Goal: Task Accomplishment & Management: Manage account settings

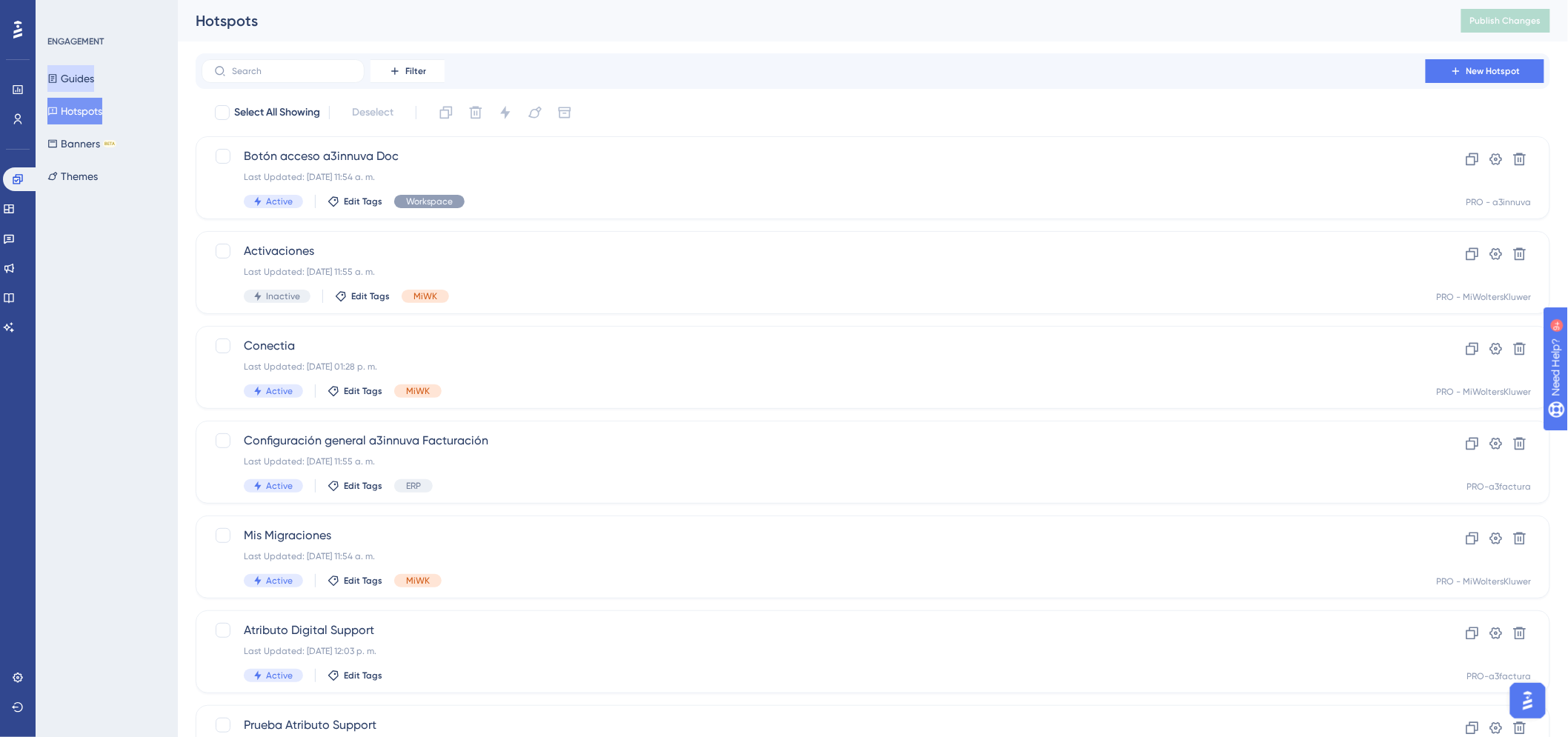
click at [89, 77] on button "Guides" at bounding box center [71, 78] width 47 height 27
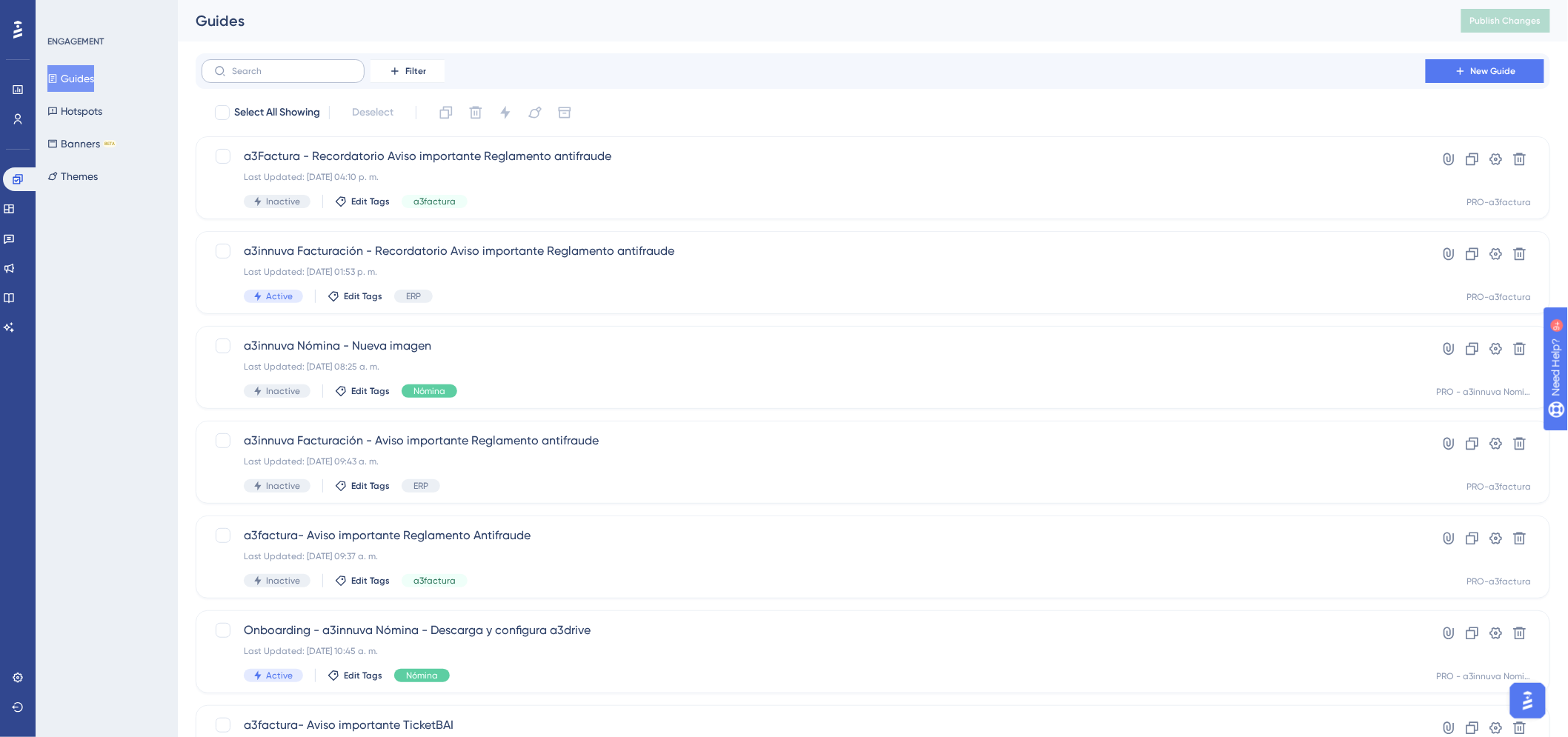
click at [262, 78] on label at bounding box center [283, 71] width 163 height 24
click at [262, 76] on input "text" at bounding box center [293, 71] width 120 height 11
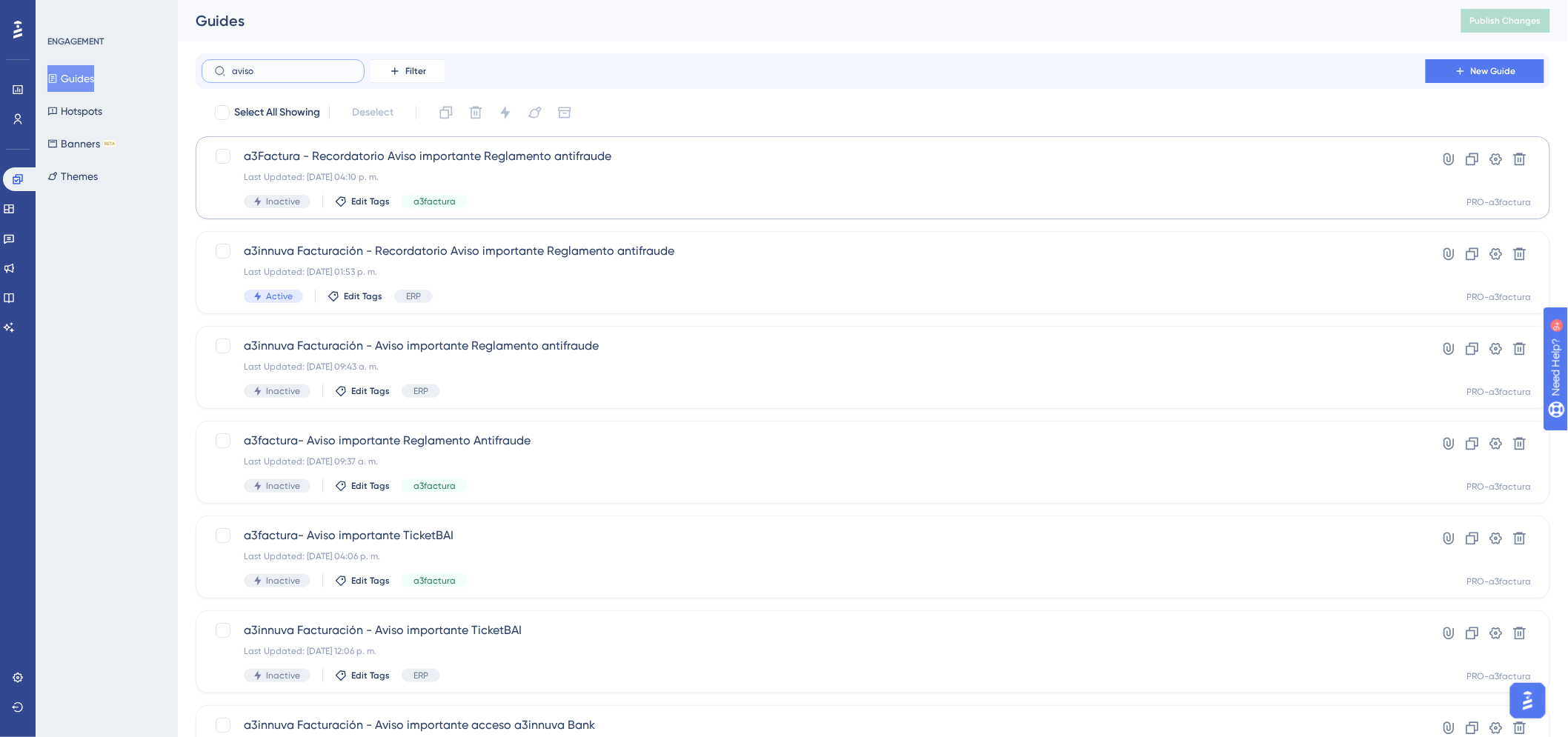
type input "aviso"
click at [434, 156] on span "a3Factura - Recordatorio Aviso importante Reglamento antifraude" at bounding box center [814, 156] width 1140 height 18
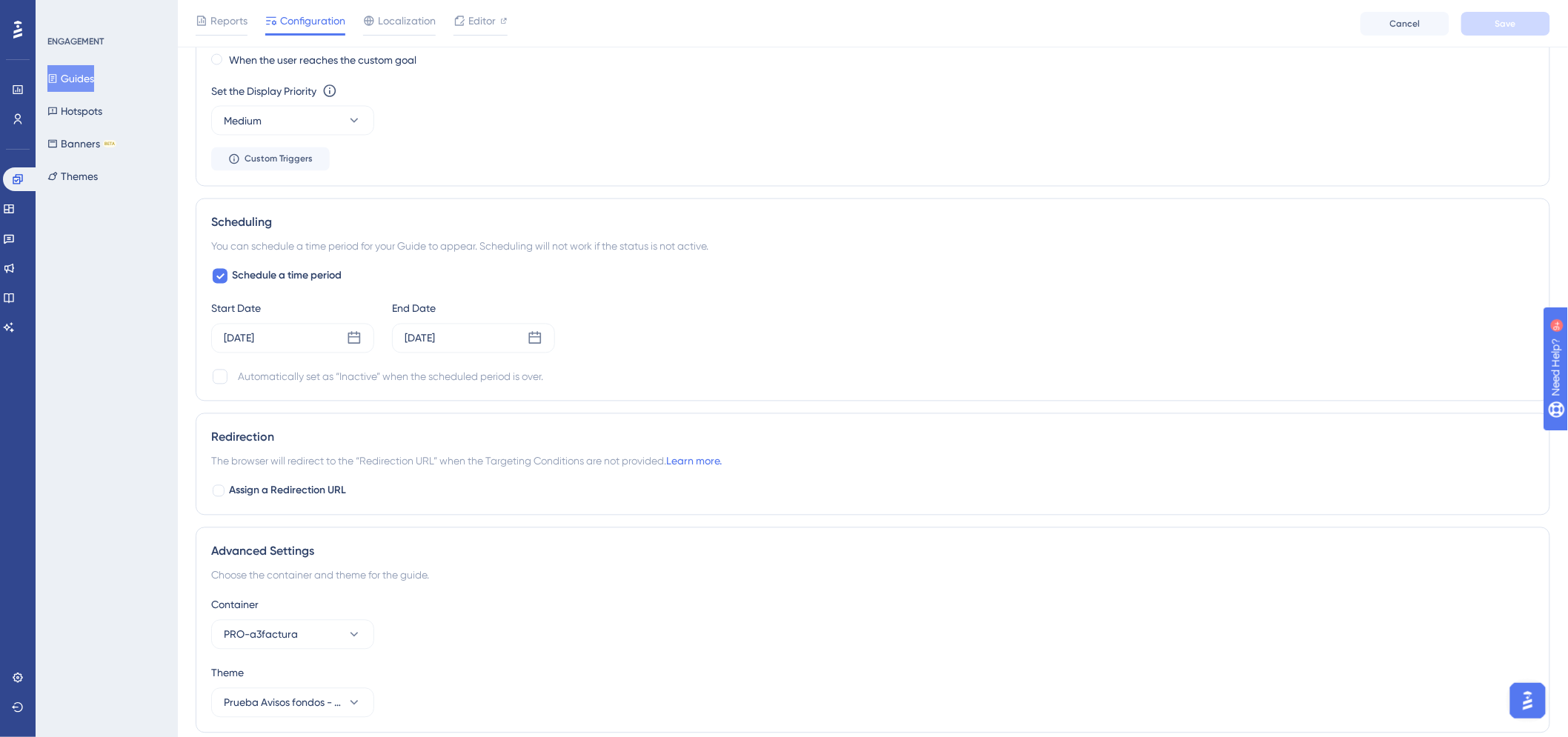
scroll to position [1070, 0]
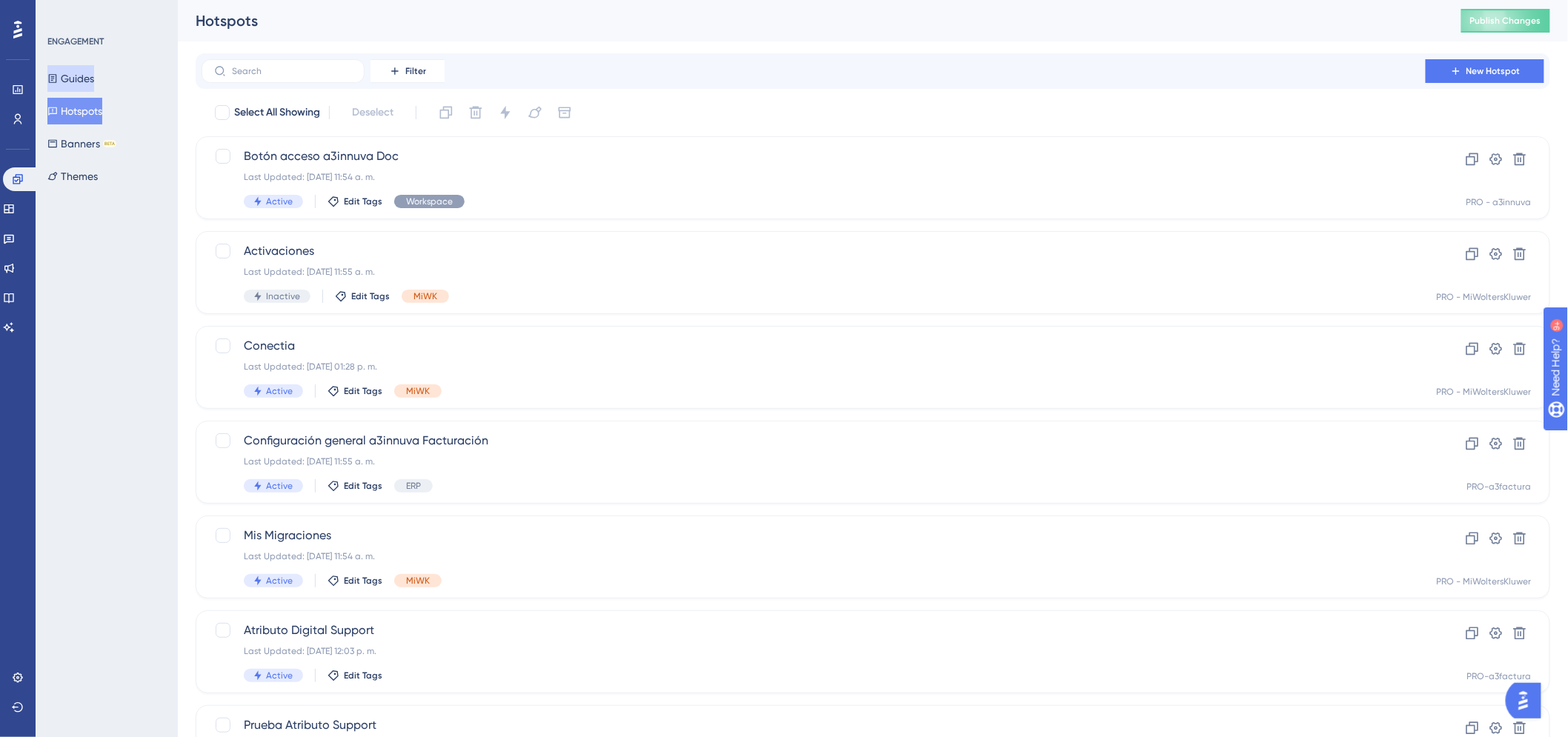
click at [87, 79] on button "Guides" at bounding box center [71, 78] width 47 height 27
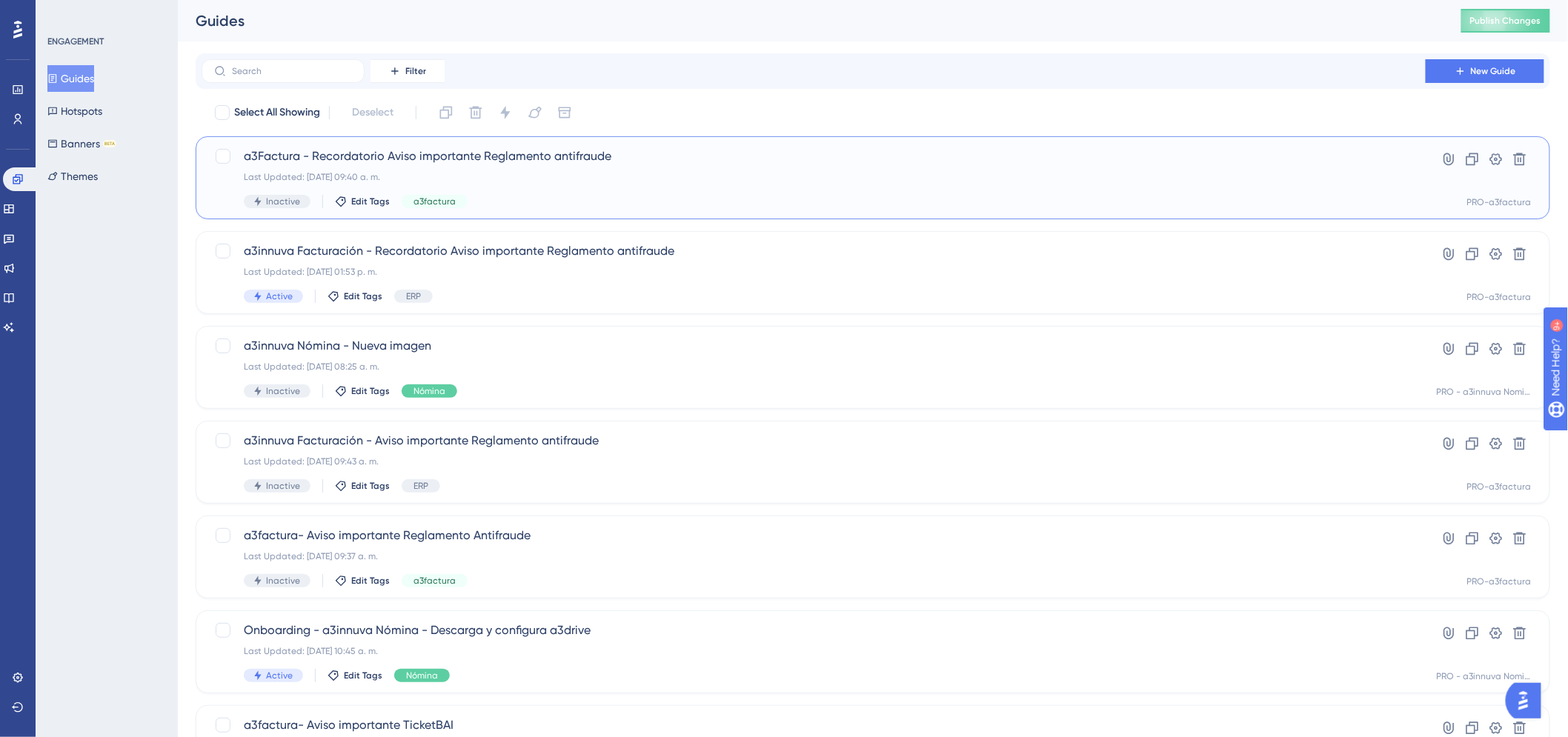
click at [541, 150] on span "a3Factura - Recordatorio Aviso importante Reglamento antifraude" at bounding box center [814, 156] width 1140 height 18
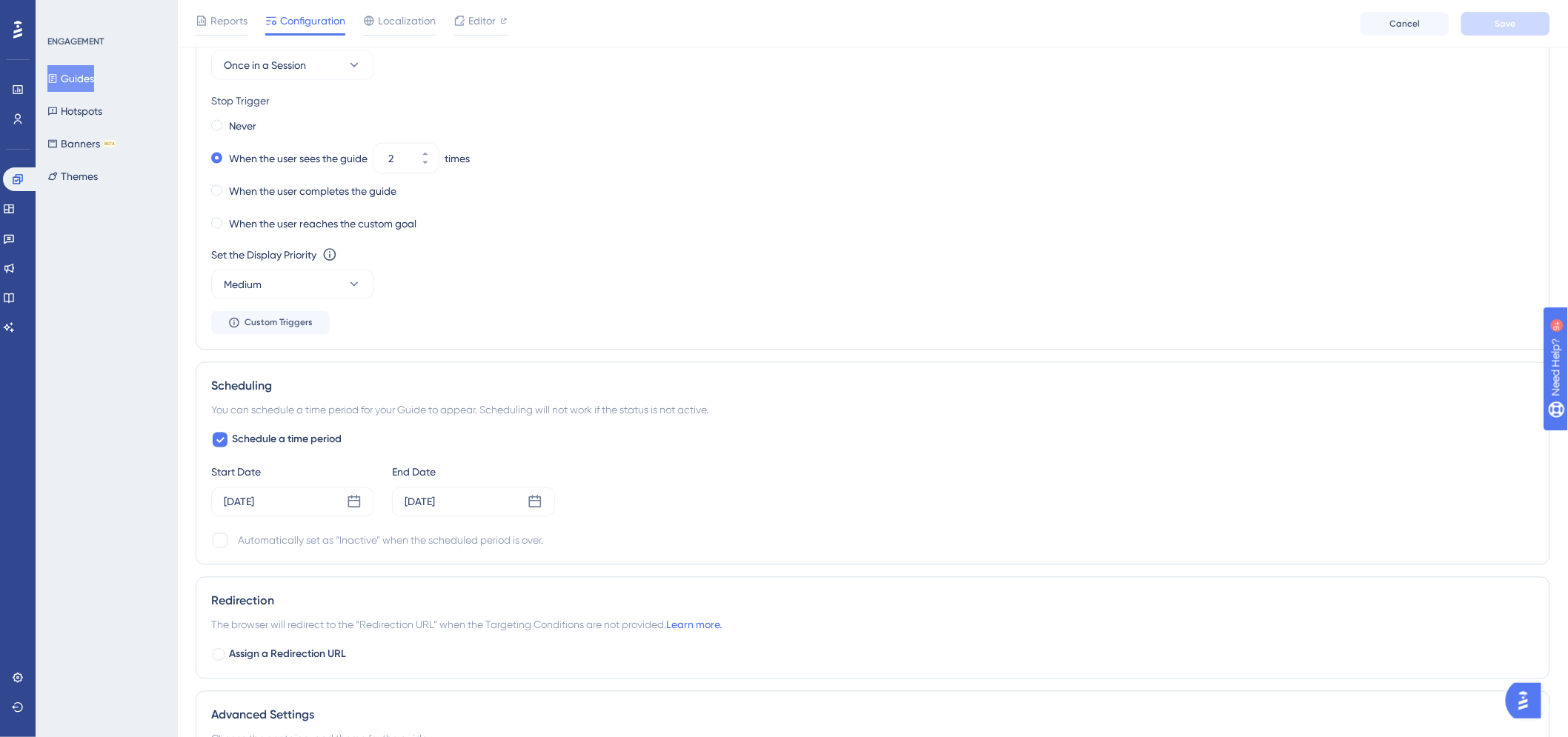
scroll to position [905, 0]
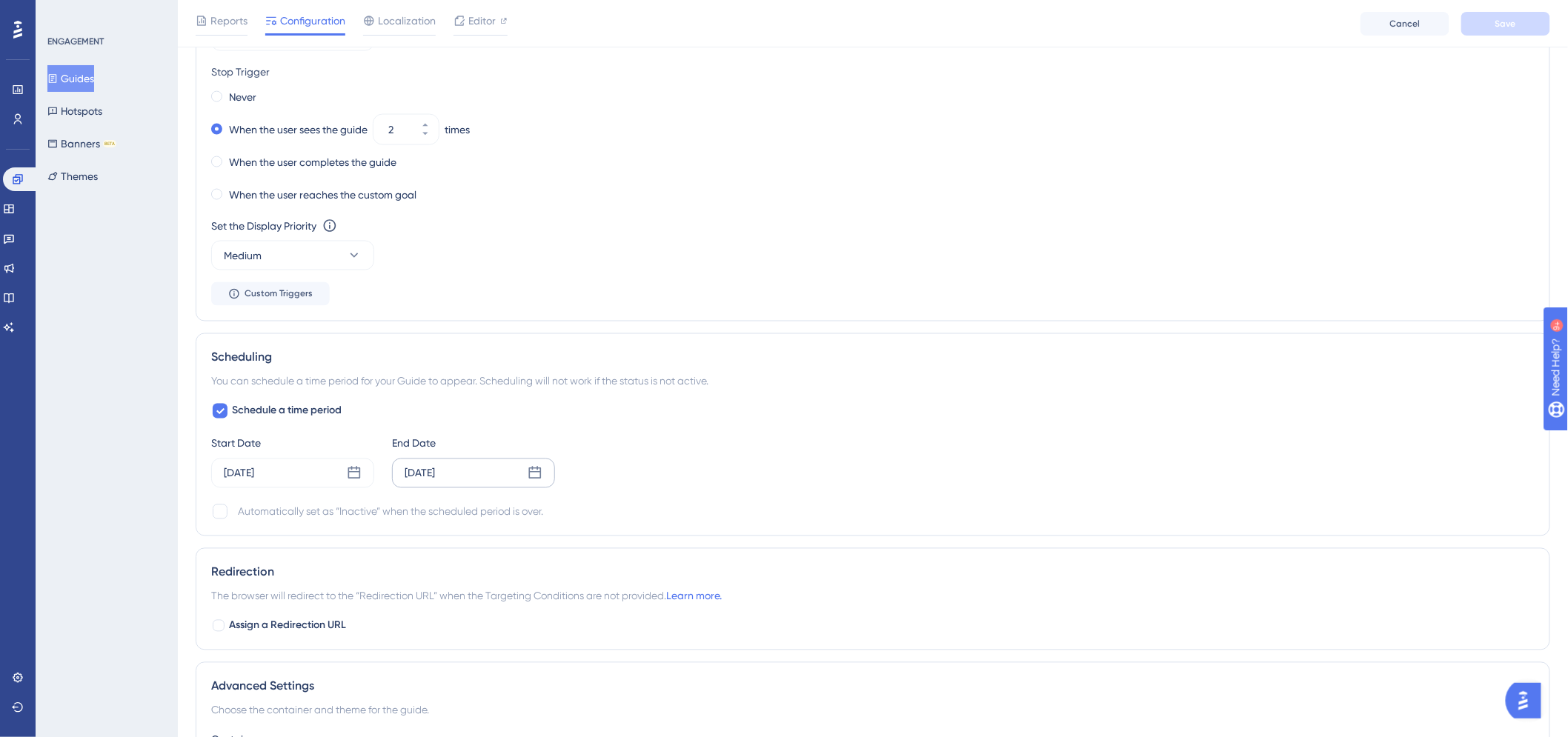
click at [526, 472] on div "[DATE]" at bounding box center [473, 473] width 163 height 30
click at [534, 512] on icon at bounding box center [537, 516] width 11 height 13
click at [403, 653] on button "15" at bounding box center [398, 653] width 25 height 25
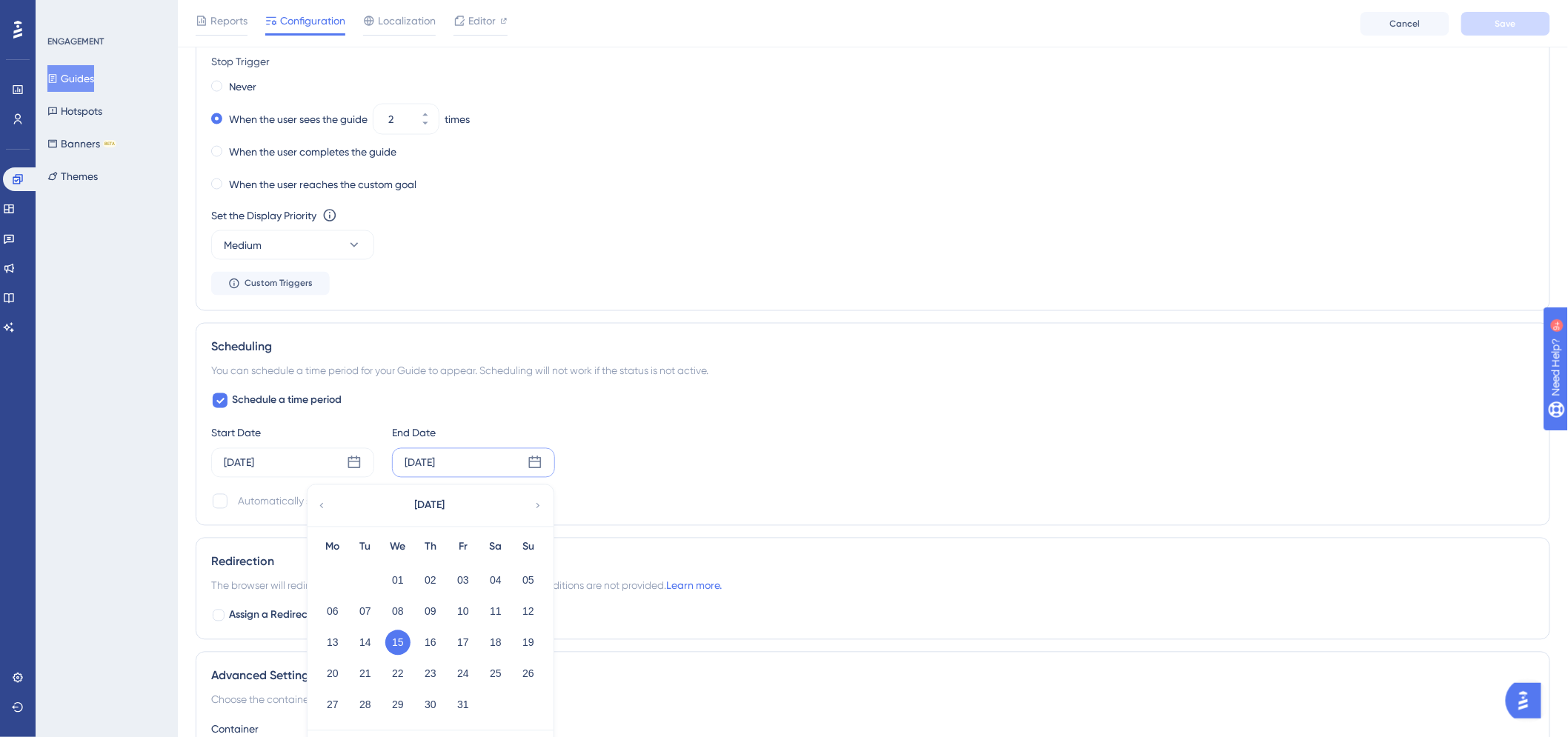
scroll to position [987, 0]
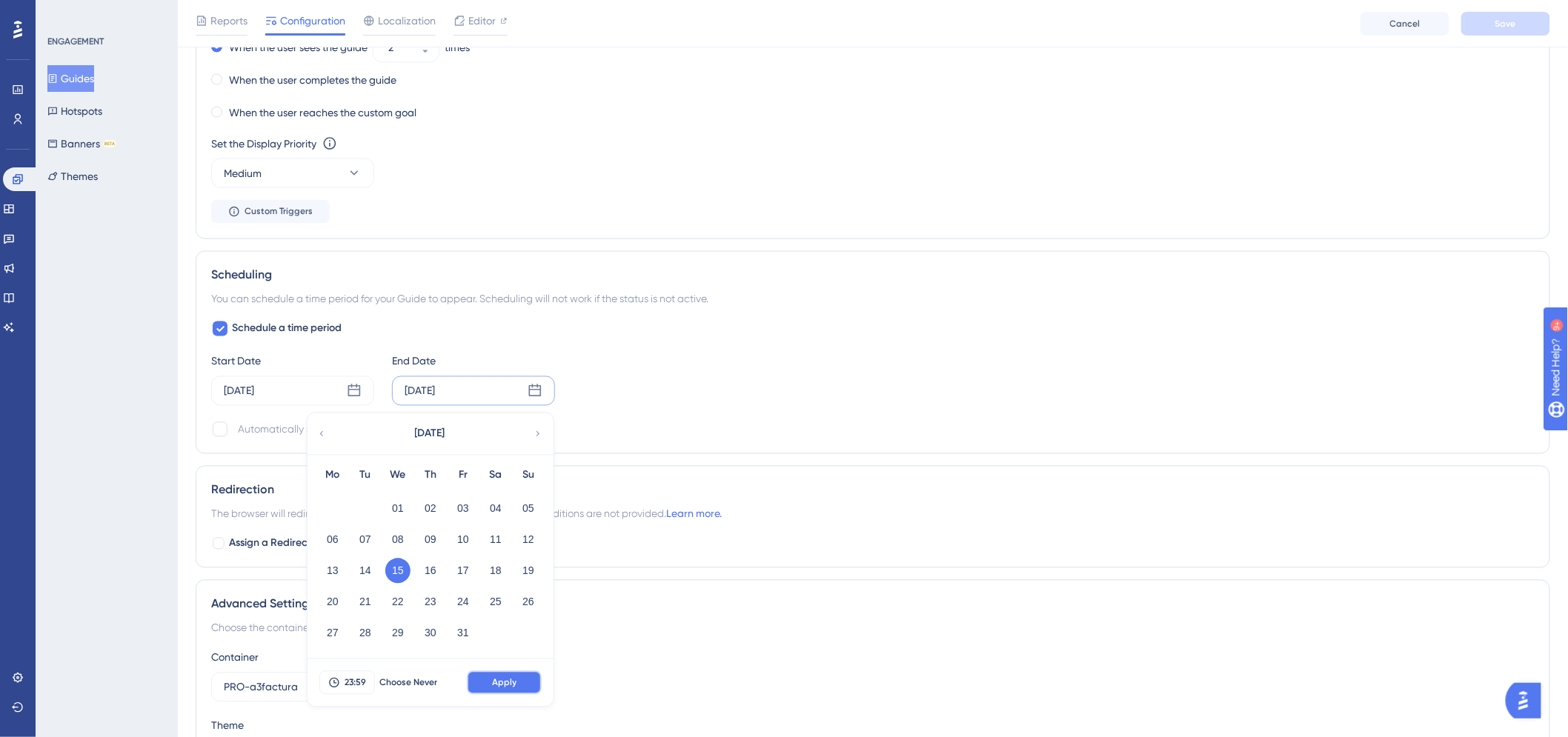
click at [491, 680] on button "Apply" at bounding box center [504, 683] width 75 height 24
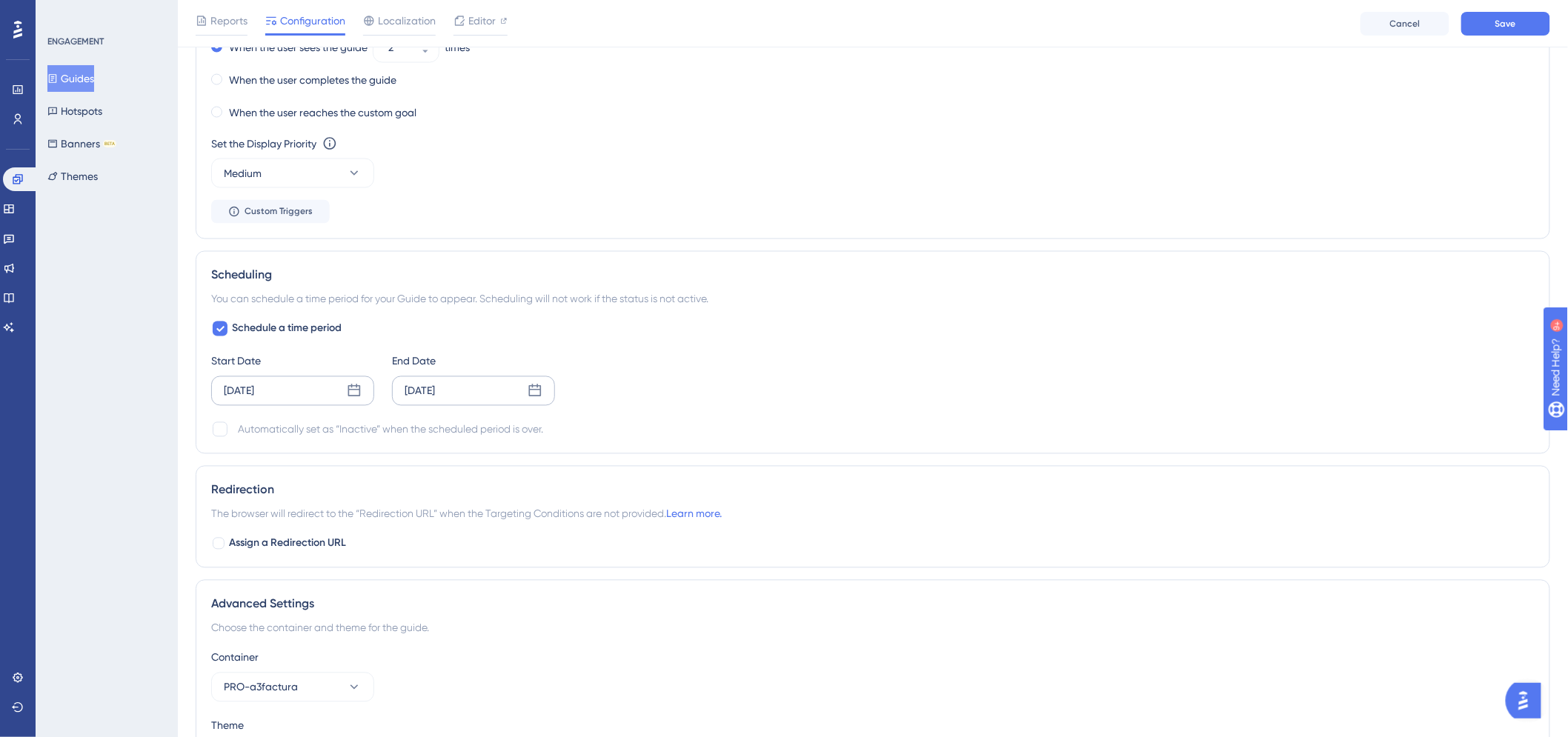
click at [354, 391] on icon at bounding box center [354, 390] width 14 height 14
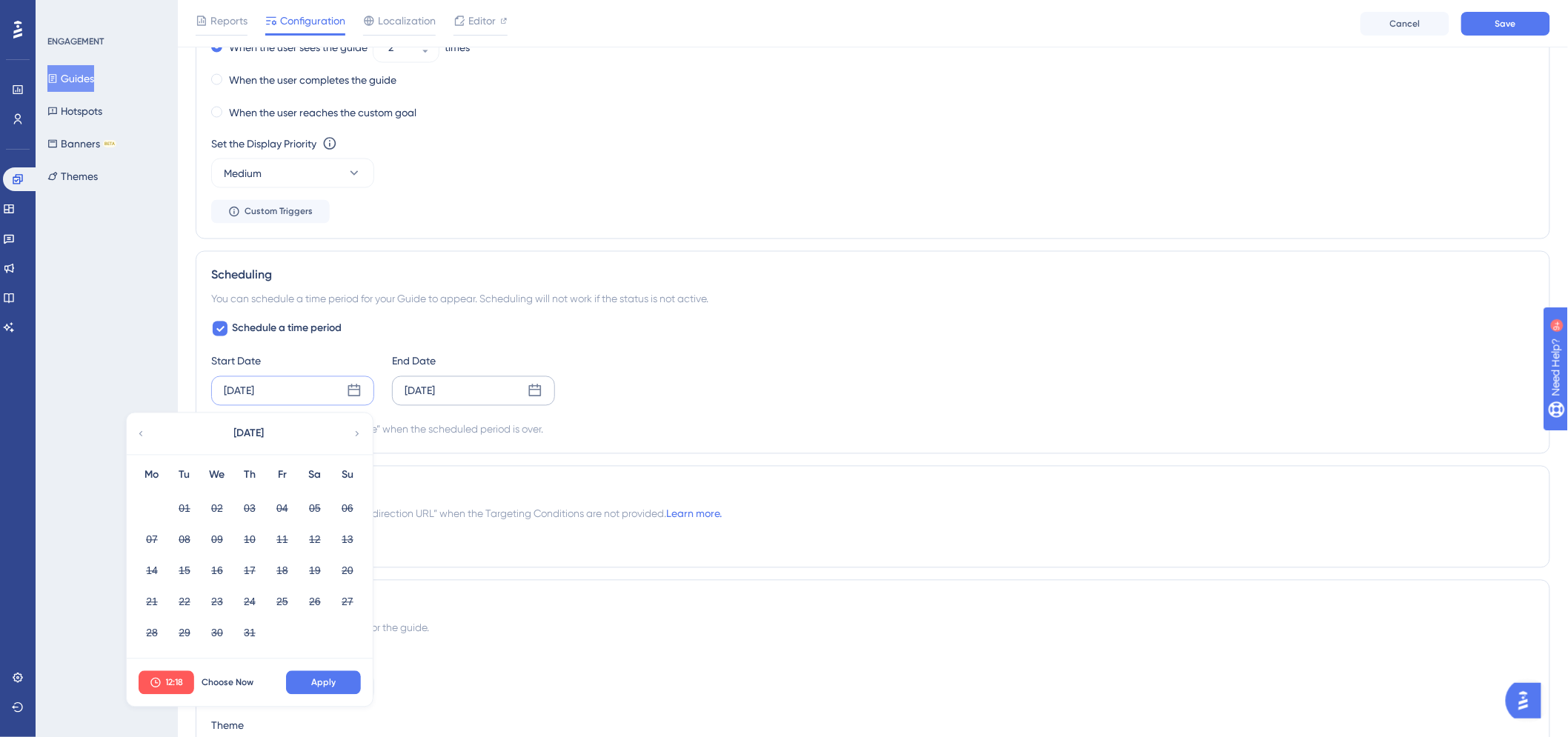
click at [354, 430] on icon at bounding box center [357, 434] width 11 height 13
click at [357, 432] on icon at bounding box center [358, 433] width 4 height 5
click at [150, 572] on button "13" at bounding box center [152, 571] width 25 height 25
click at [172, 685] on span "12:18" at bounding box center [175, 683] width 18 height 11
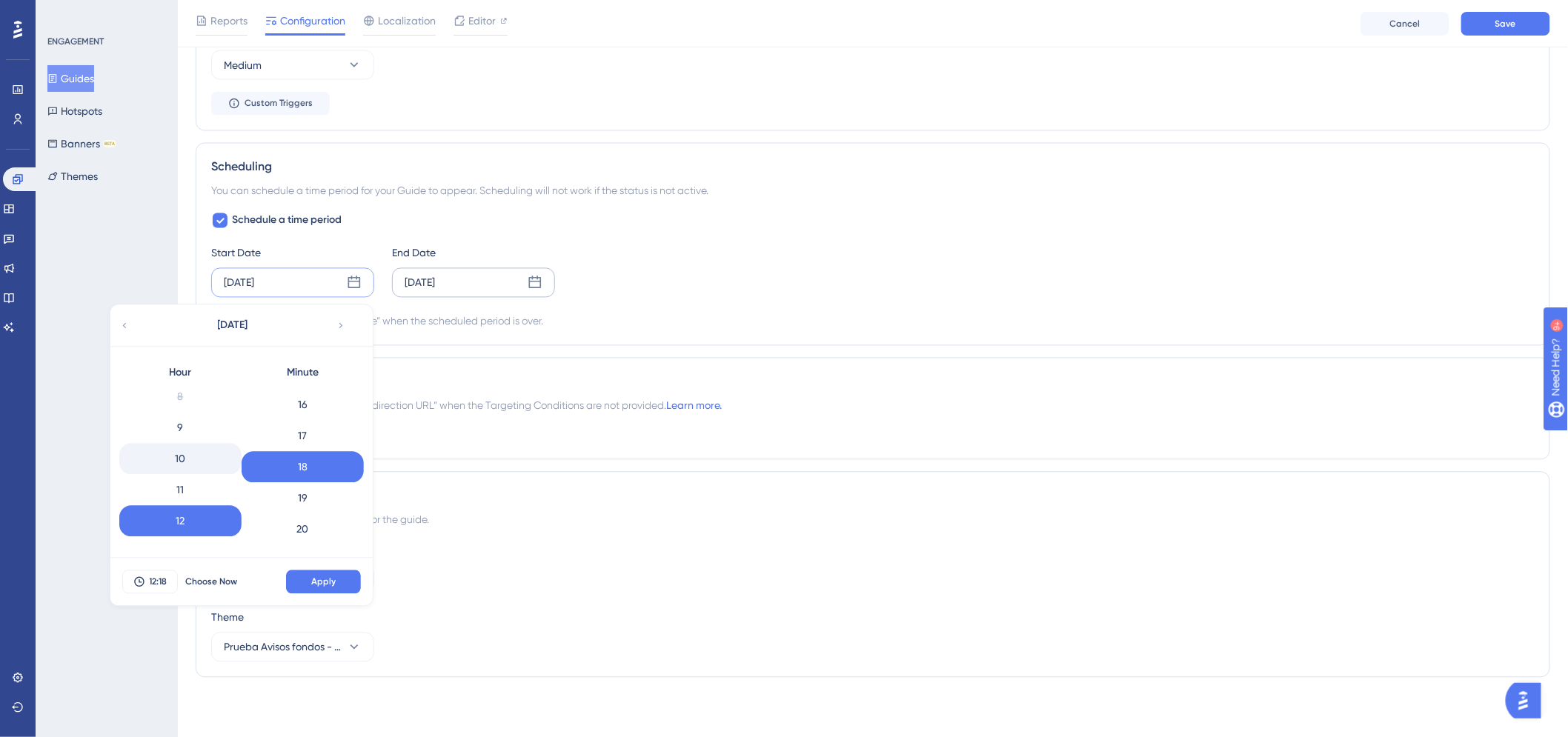
scroll to position [227, 0]
click at [183, 459] on div "9" at bounding box center [181, 457] width 122 height 32
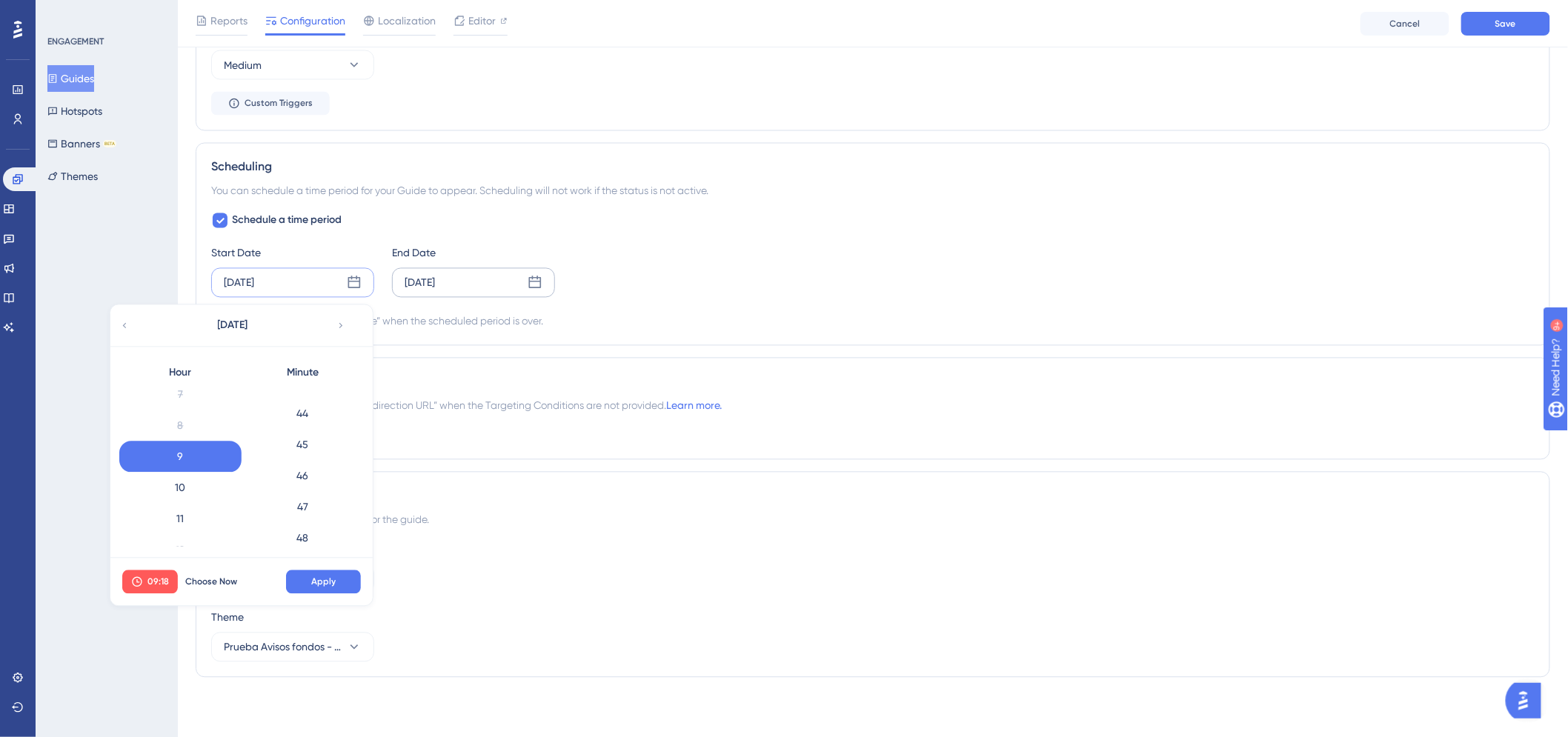
scroll to position [1319, 0]
click at [317, 477] on div "45" at bounding box center [303, 484] width 122 height 32
click at [334, 574] on button "Apply" at bounding box center [323, 582] width 75 height 24
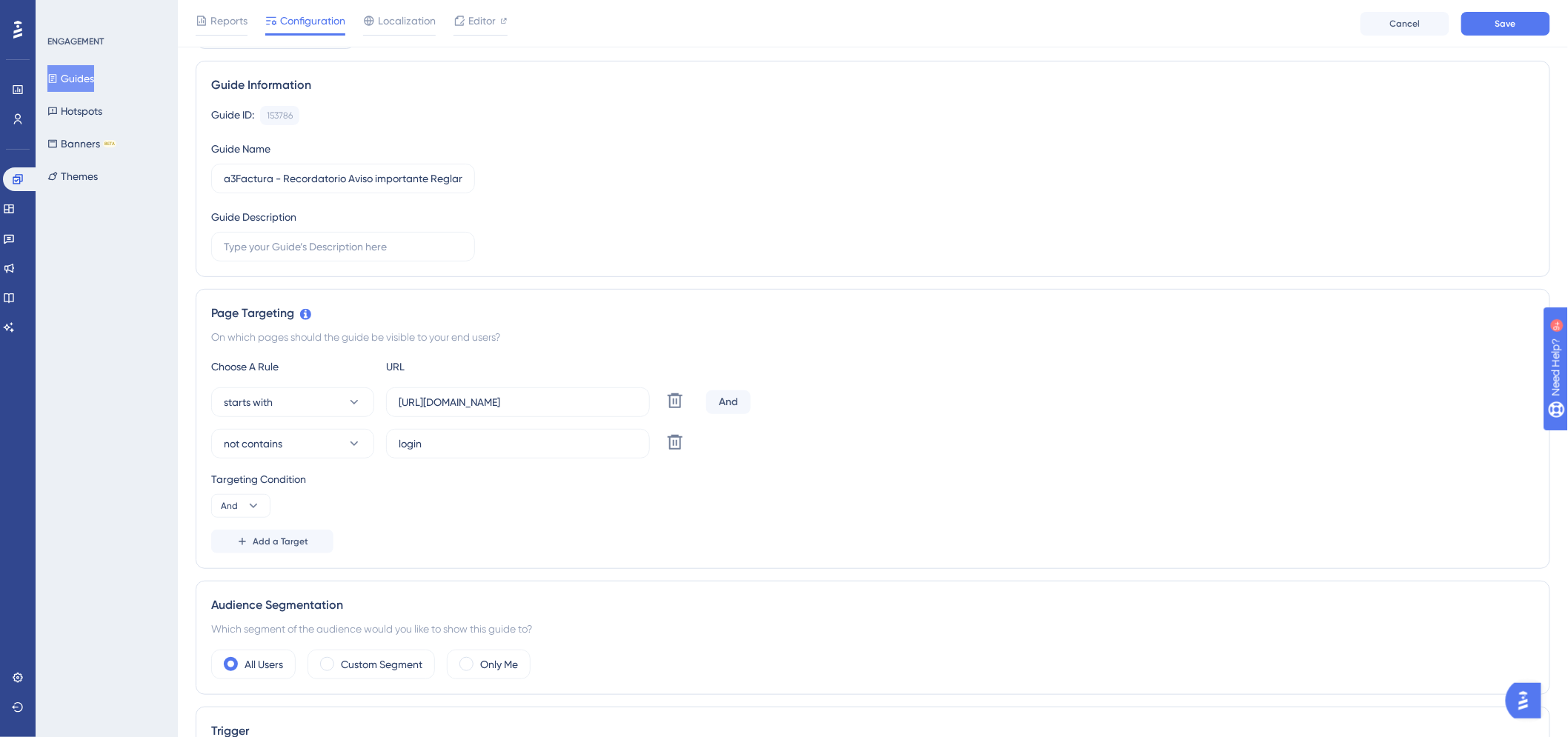
scroll to position [0, 0]
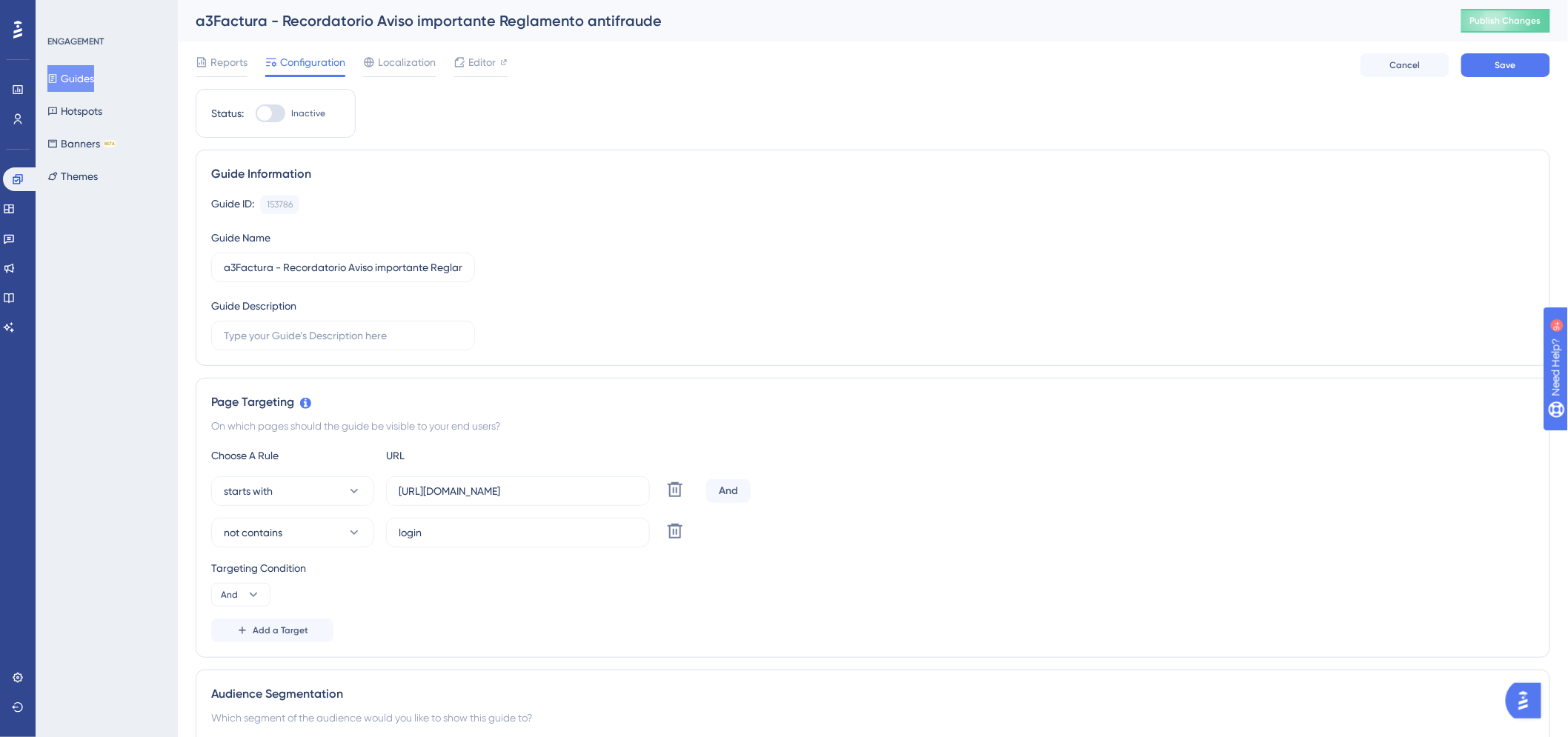
click at [278, 113] on div at bounding box center [270, 113] width 30 height 18
click at [255, 114] on input "Inactive" at bounding box center [255, 114] width 1 height 1
checkbox input "true"
click at [1521, 61] on button "Save" at bounding box center [1505, 65] width 89 height 24
click at [1521, 25] on button "Publish Changes" at bounding box center [1505, 20] width 89 height 24
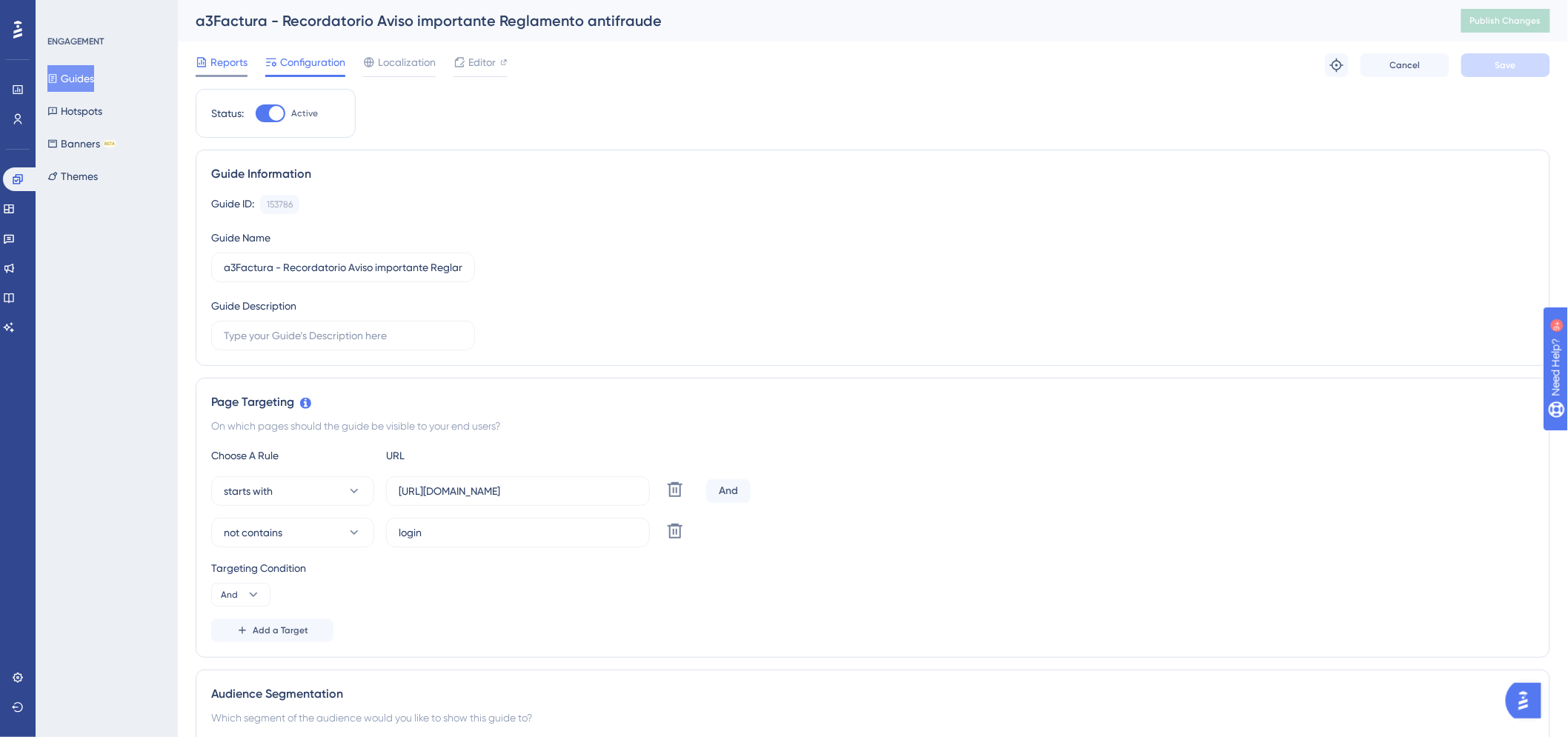
click at [220, 55] on span "Reports" at bounding box center [229, 62] width 37 height 18
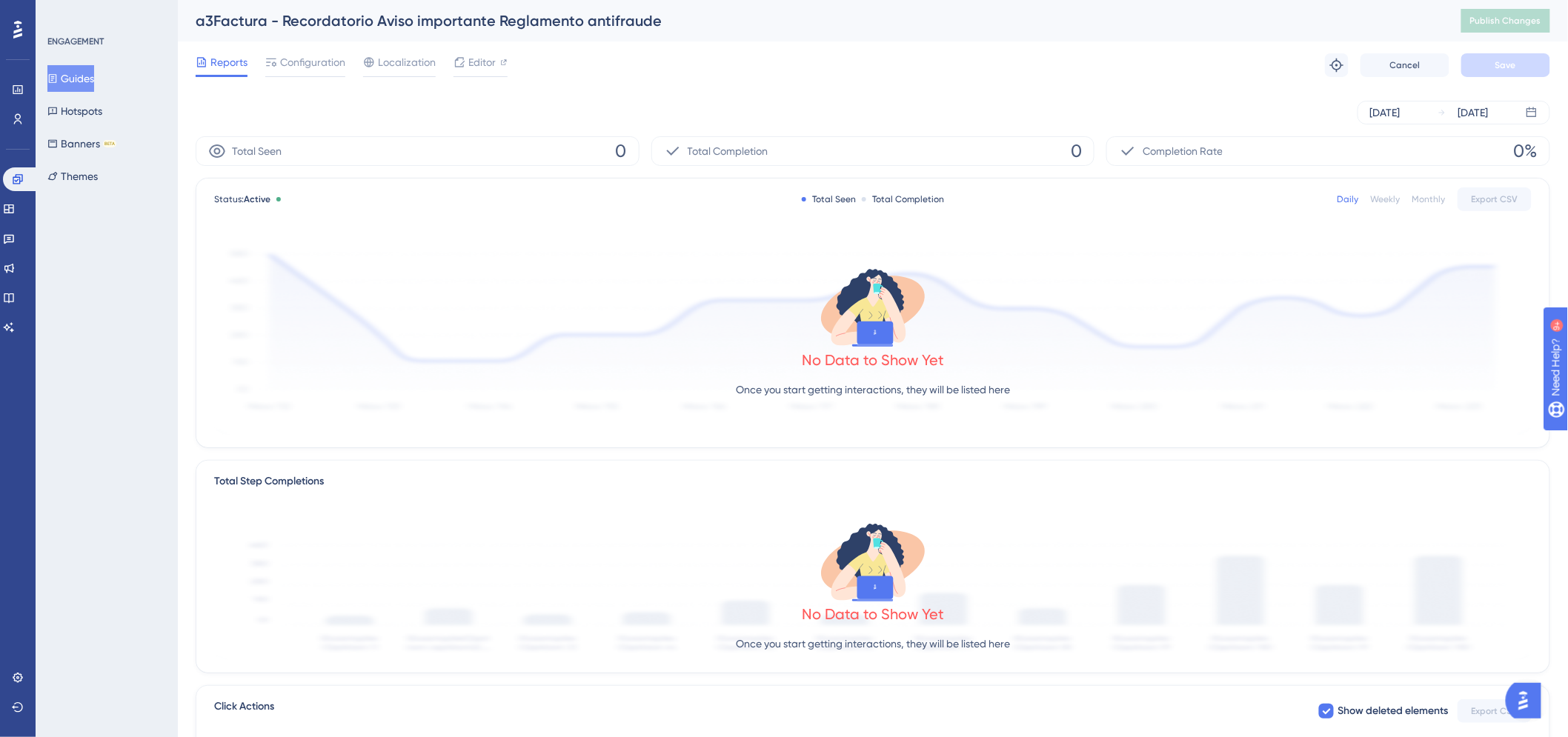
click at [84, 78] on button "Guides" at bounding box center [71, 78] width 47 height 27
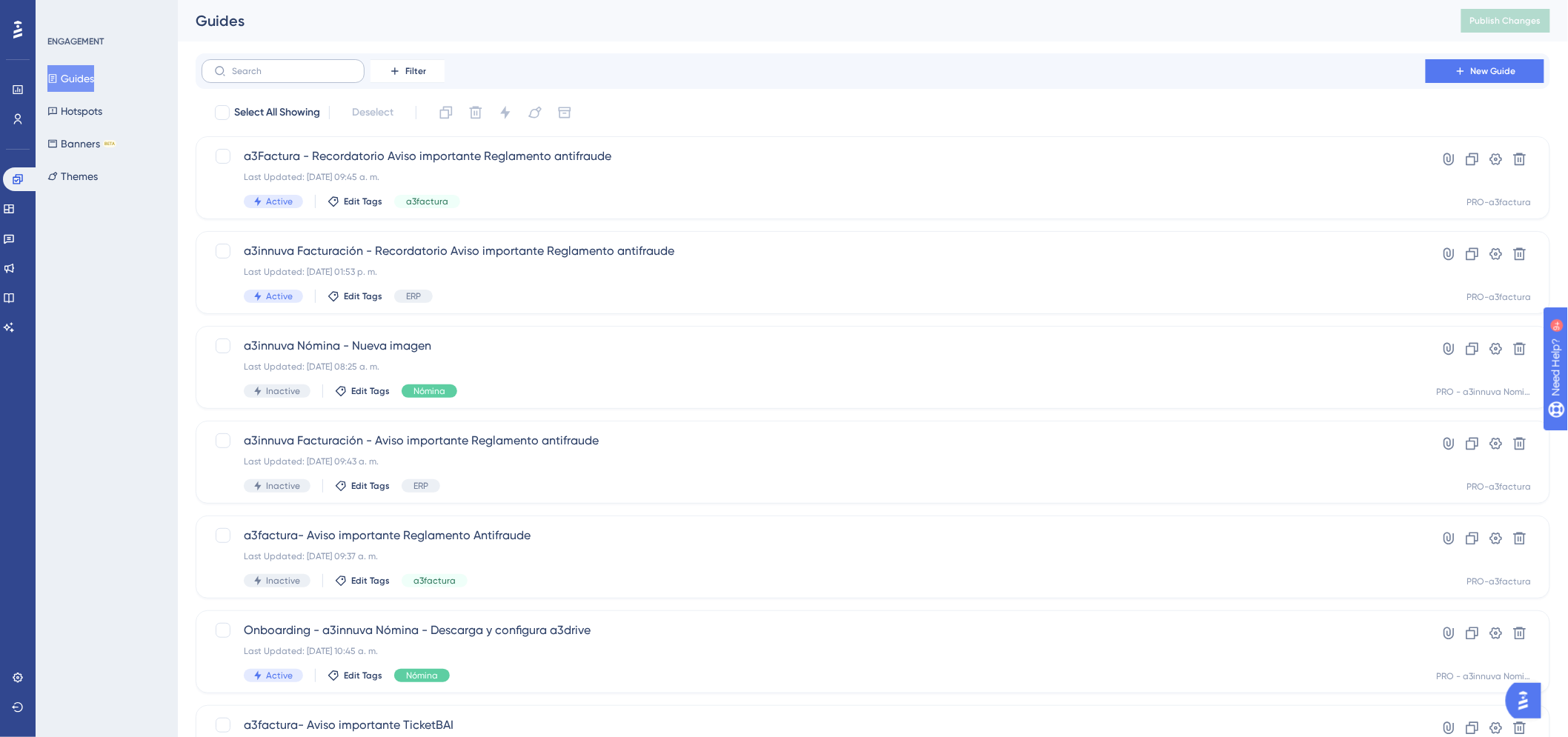
click at [301, 77] on label at bounding box center [283, 71] width 163 height 24
click at [301, 76] on input "text" at bounding box center [293, 71] width 120 height 11
click at [517, 247] on span "a3innuva Facturación - Recordatorio Aviso importante Reglamento antifraude" at bounding box center [814, 250] width 1140 height 18
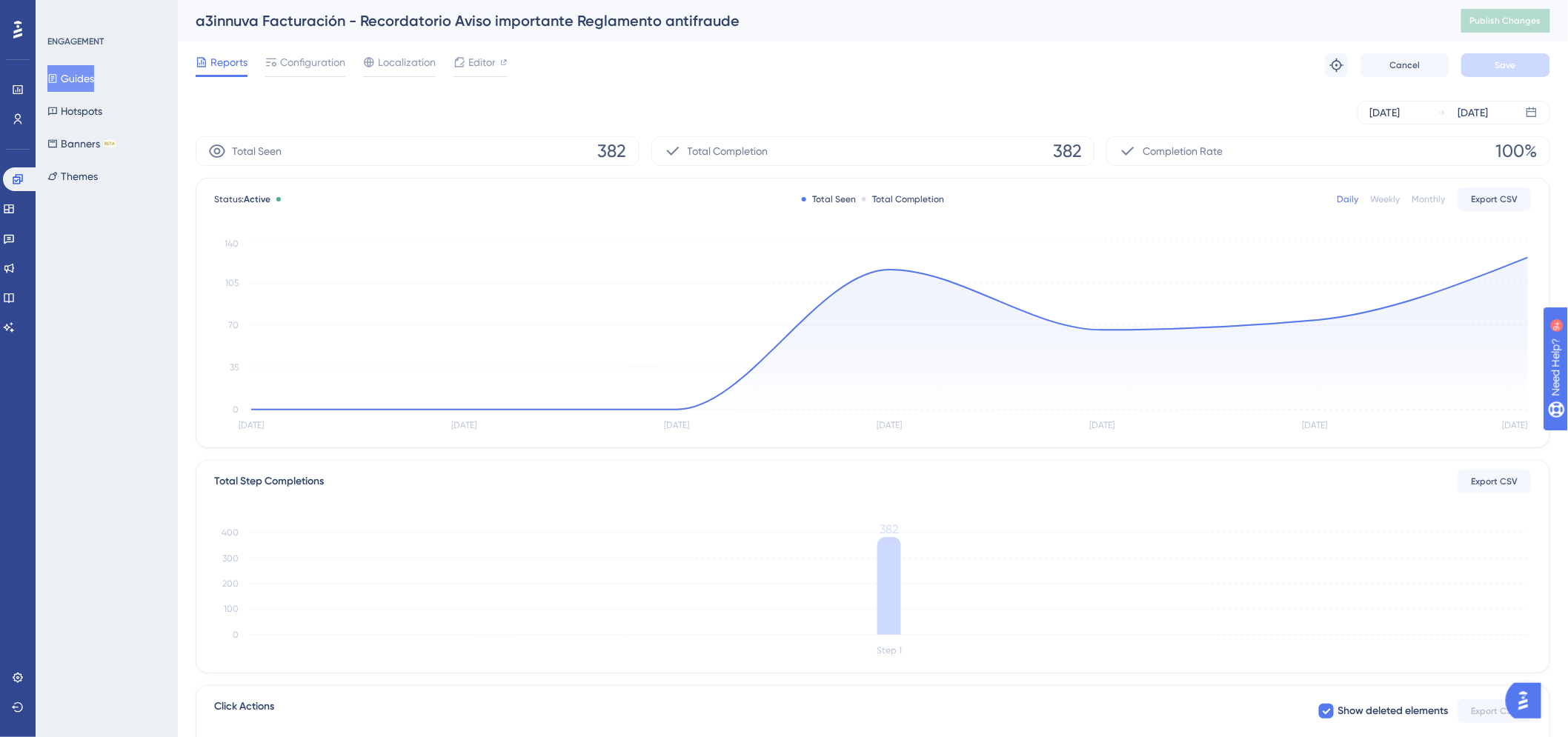
click at [89, 76] on button "Guides" at bounding box center [71, 78] width 47 height 27
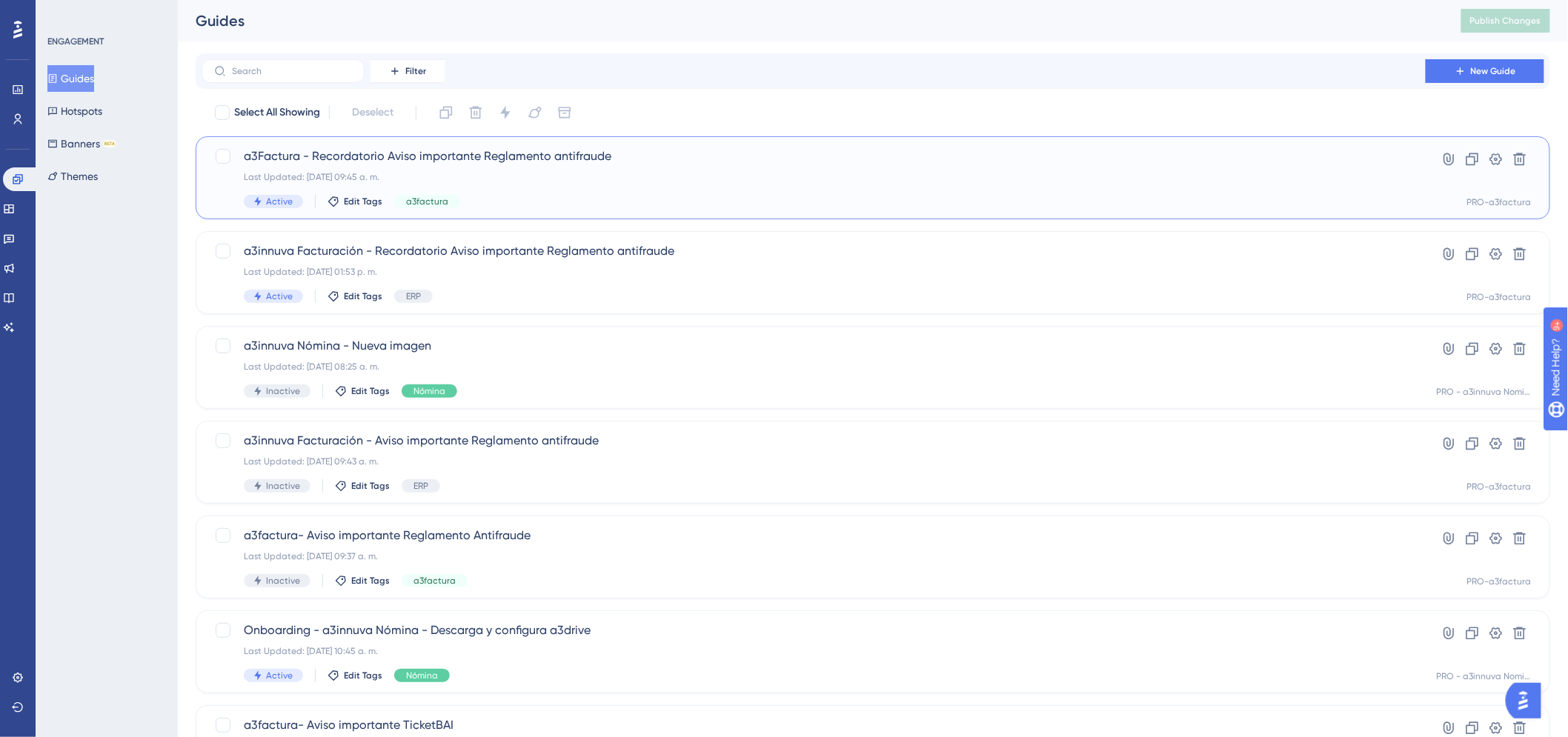
click at [393, 161] on span "a3Factura - Recordatorio Aviso importante Reglamento antifraude" at bounding box center [814, 156] width 1140 height 18
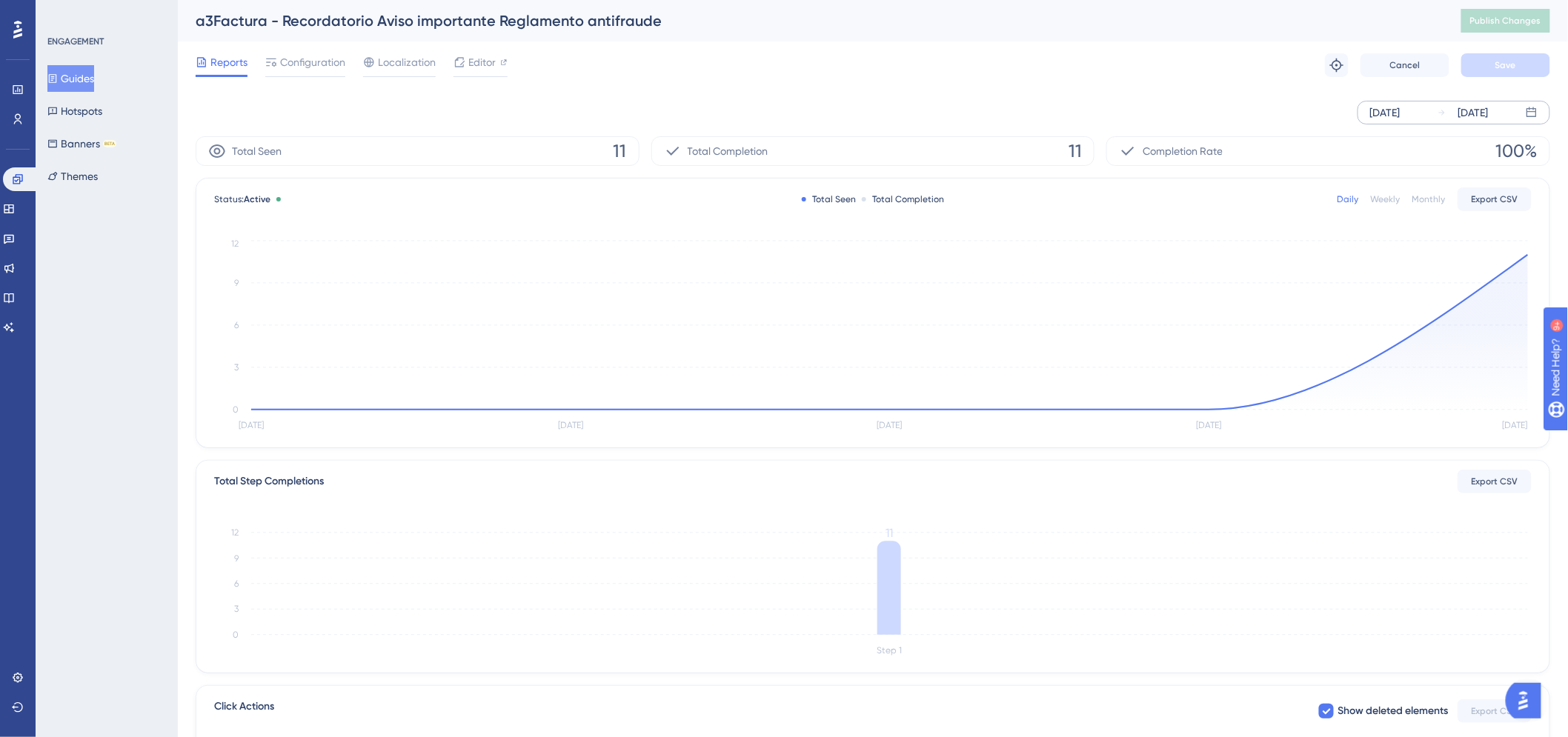
click at [1400, 110] on div "[DATE]" at bounding box center [1385, 112] width 31 height 18
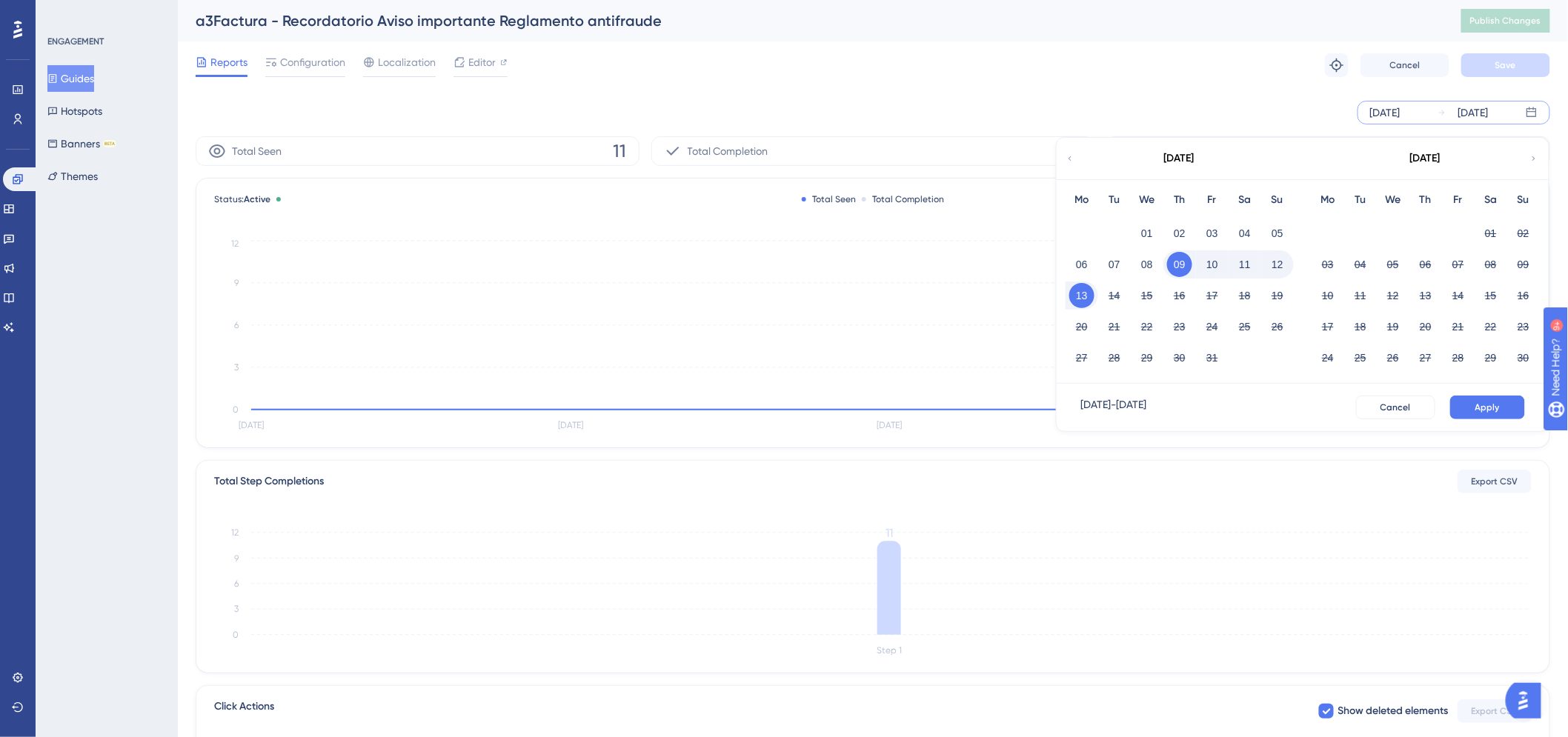
click at [1074, 296] on button "13" at bounding box center [1081, 295] width 25 height 25
click at [1482, 409] on span "Apply" at bounding box center [1488, 407] width 25 height 11
